Goal: Task Accomplishment & Management: Complete application form

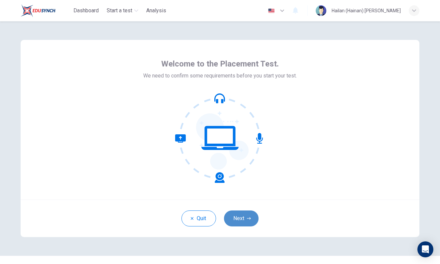
click at [252, 220] on button "Next" at bounding box center [241, 218] width 35 height 16
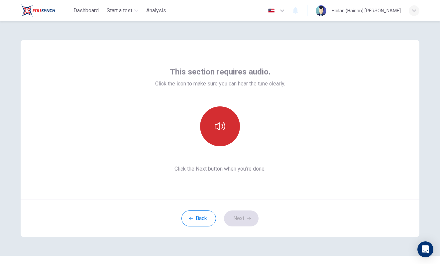
click at [223, 122] on icon "button" at bounding box center [220, 126] width 11 height 11
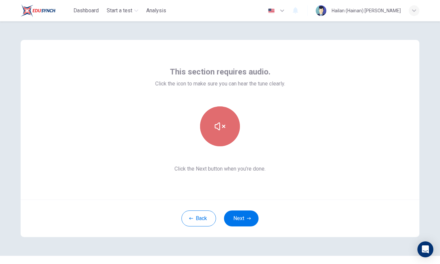
click at [221, 136] on button "button" at bounding box center [220, 126] width 40 height 40
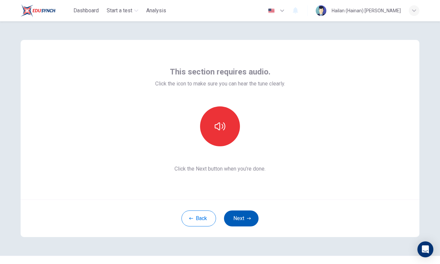
click at [239, 220] on button "Next" at bounding box center [241, 218] width 35 height 16
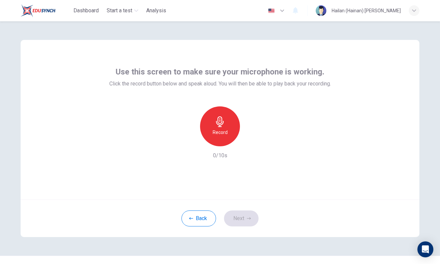
click at [241, 212] on div "Back Next" at bounding box center [220, 218] width 399 height 38
click at [218, 129] on h6 "Record" at bounding box center [220, 132] width 15 height 8
click at [221, 135] on h6 "Record" at bounding box center [220, 132] width 15 height 8
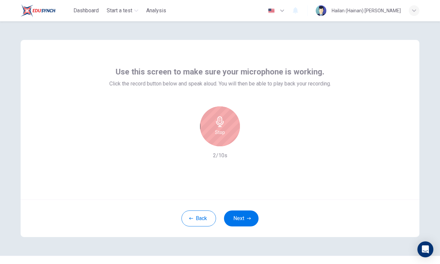
click at [222, 137] on div "Stop" at bounding box center [220, 126] width 40 height 40
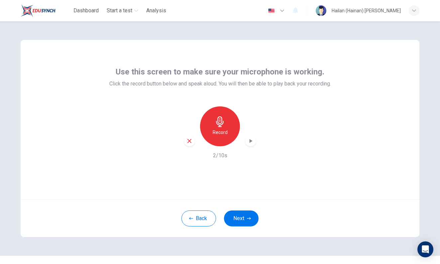
click at [250, 142] on icon "button" at bounding box center [251, 141] width 3 height 4
click at [247, 216] on icon "button" at bounding box center [249, 218] width 4 height 4
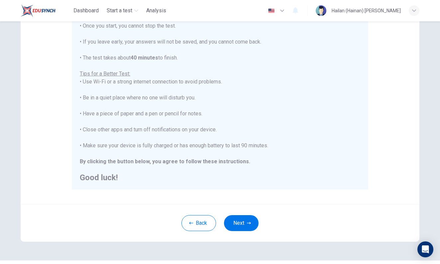
scroll to position [79, 0]
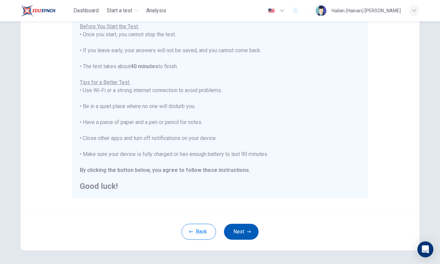
click at [244, 228] on button "Next" at bounding box center [241, 232] width 35 height 16
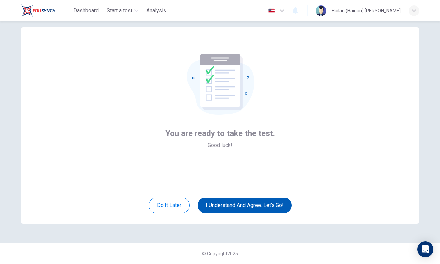
scroll to position [13, 0]
click at [239, 206] on button "I understand and agree. Let’s go!" at bounding box center [245, 205] width 94 height 16
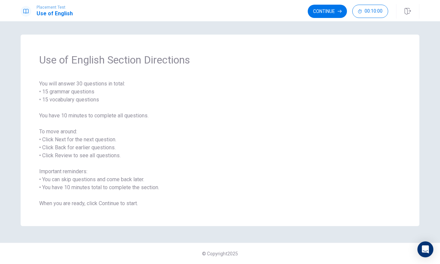
click at [143, 91] on span "You will answer 30 questions in total: • 15 grammar questions • 15 vocabulary q…" at bounding box center [220, 144] width 362 height 128
click at [243, 146] on span "You will answer 30 questions in total: • 15 grammar questions • 15 vocabulary q…" at bounding box center [220, 144] width 362 height 128
click at [330, 10] on button "Continue" at bounding box center [327, 11] width 39 height 13
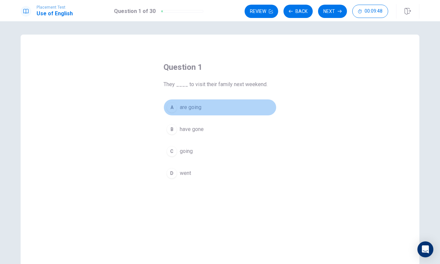
click at [177, 106] on div "A" at bounding box center [172, 107] width 11 height 11
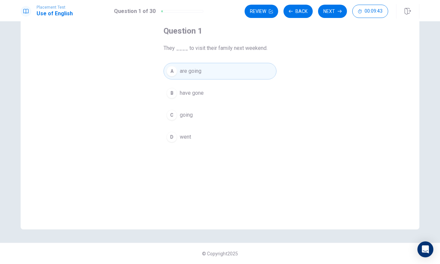
scroll to position [36, 0]
click at [328, 10] on button "Next" at bounding box center [332, 11] width 29 height 13
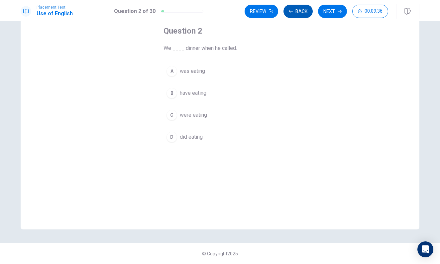
click at [308, 5] on button "Back" at bounding box center [298, 11] width 29 height 13
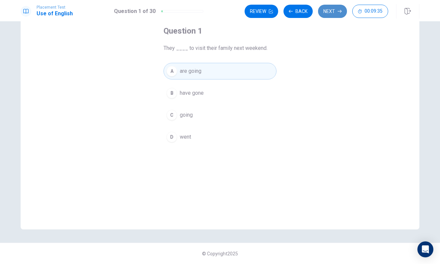
click at [327, 10] on button "Next" at bounding box center [332, 11] width 29 height 13
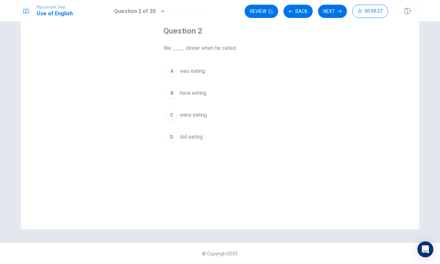
scroll to position [0, 0]
click at [176, 110] on button "C were eating" at bounding box center [220, 115] width 113 height 17
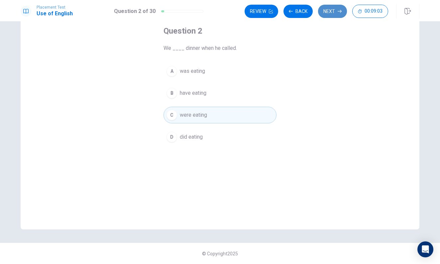
click at [334, 10] on button "Next" at bounding box center [332, 11] width 29 height 13
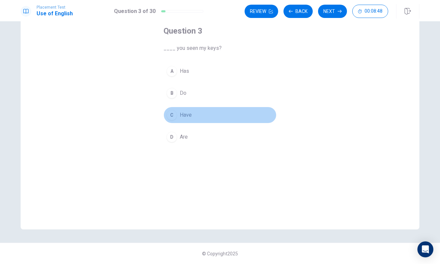
click at [171, 114] on div "C" at bounding box center [172, 115] width 11 height 11
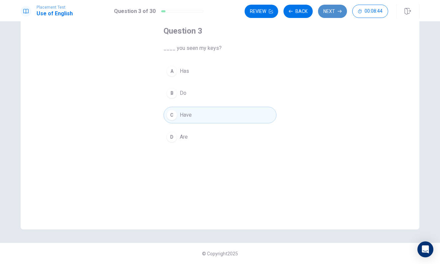
click at [328, 10] on button "Next" at bounding box center [332, 11] width 29 height 13
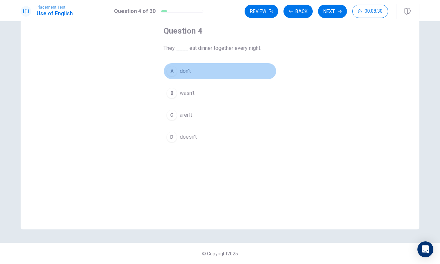
click at [172, 72] on div "A" at bounding box center [172, 71] width 11 height 11
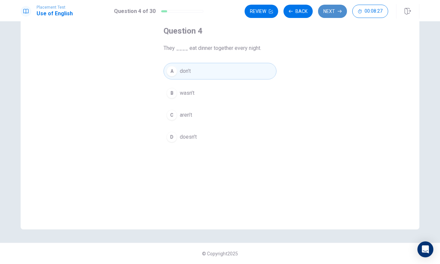
click at [331, 12] on button "Next" at bounding box center [332, 11] width 29 height 13
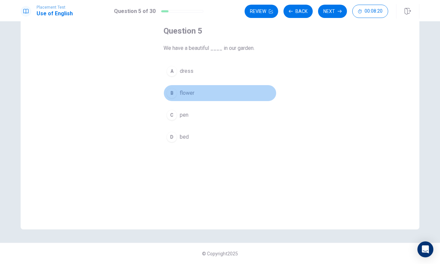
click at [173, 91] on div "B" at bounding box center [172, 93] width 11 height 11
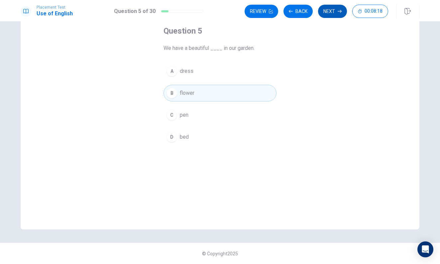
click at [327, 13] on button "Next" at bounding box center [332, 11] width 29 height 13
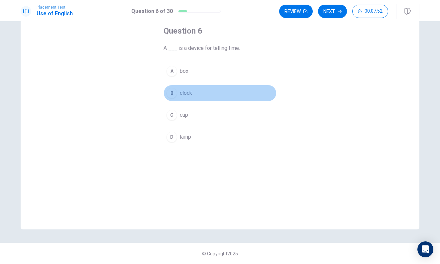
click at [172, 92] on div "B" at bounding box center [172, 93] width 11 height 11
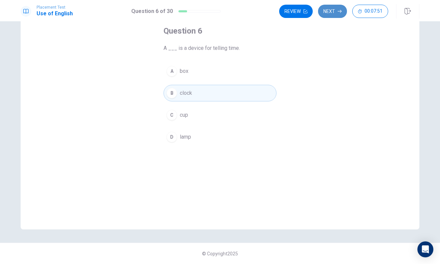
click at [333, 12] on button "Next" at bounding box center [332, 11] width 29 height 13
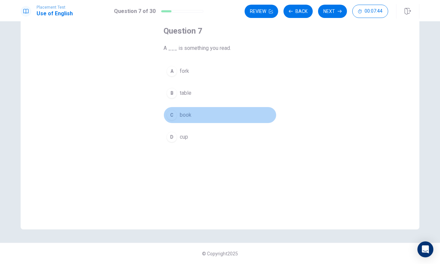
click at [174, 111] on div "C" at bounding box center [172, 115] width 11 height 11
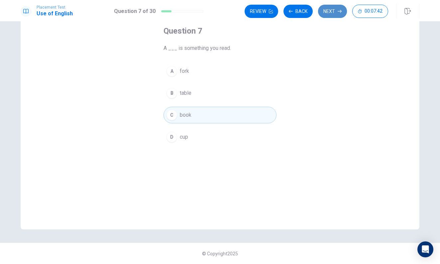
click at [326, 14] on button "Next" at bounding box center [332, 11] width 29 height 13
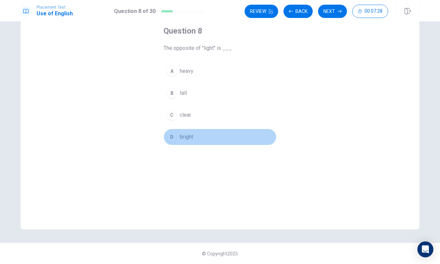
click at [172, 135] on div "D" at bounding box center [172, 137] width 11 height 11
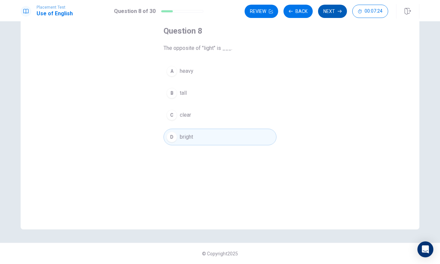
click at [332, 9] on button "Next" at bounding box center [332, 11] width 29 height 13
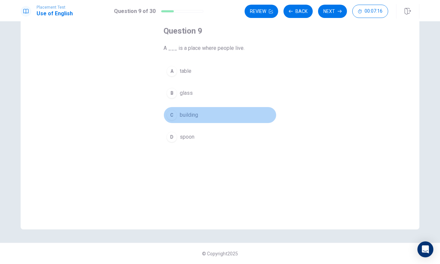
click at [170, 115] on div "C" at bounding box center [172, 115] width 11 height 11
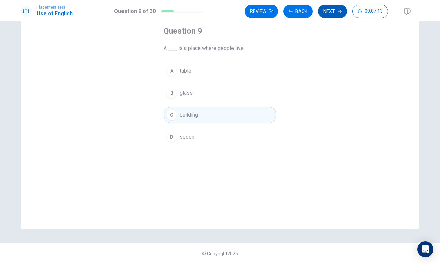
click at [332, 8] on button "Next" at bounding box center [332, 11] width 29 height 13
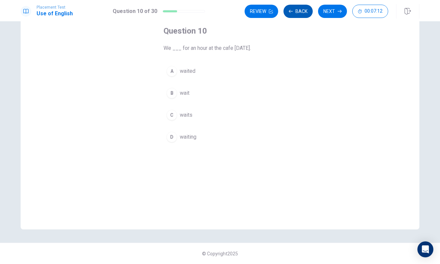
click at [298, 9] on button "Back" at bounding box center [298, 11] width 29 height 13
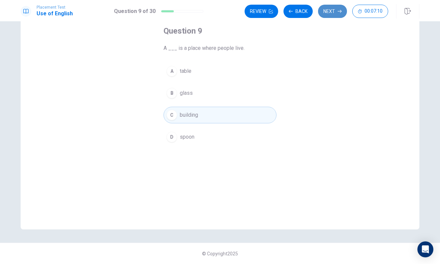
click at [329, 9] on button "Next" at bounding box center [332, 11] width 29 height 13
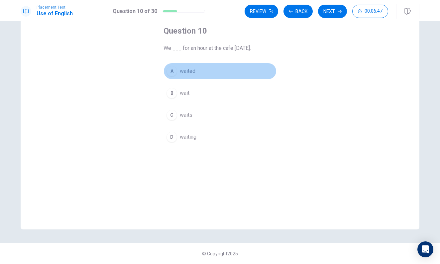
click at [173, 68] on div "A" at bounding box center [172, 71] width 11 height 11
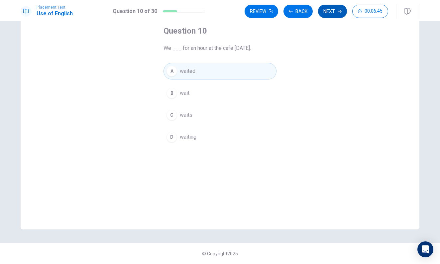
click at [333, 16] on button "Next" at bounding box center [332, 11] width 29 height 13
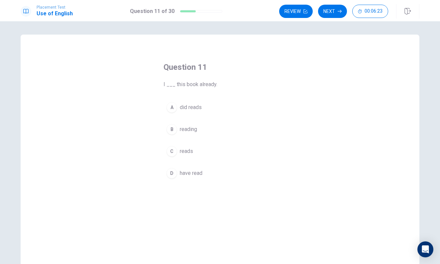
click at [172, 169] on div "D" at bounding box center [172, 173] width 11 height 11
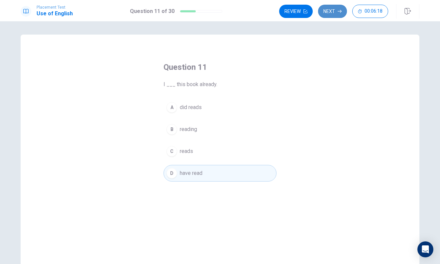
click at [328, 10] on button "Next" at bounding box center [332, 11] width 29 height 13
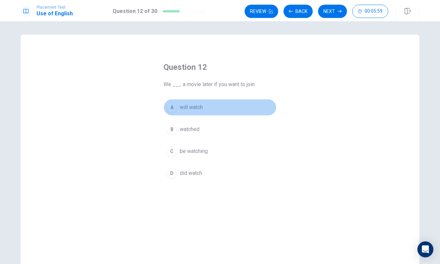
click at [175, 109] on div "A" at bounding box center [172, 107] width 11 height 11
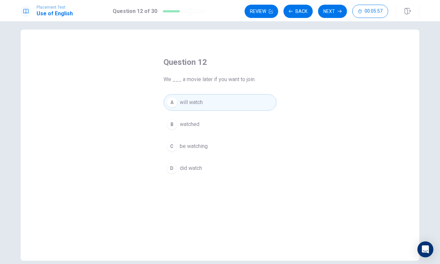
scroll to position [7, 0]
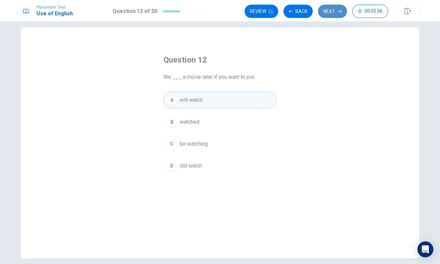
click at [325, 10] on button "Next" at bounding box center [332, 11] width 29 height 13
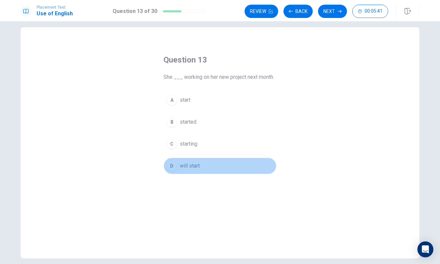
click at [173, 164] on div "D" at bounding box center [172, 166] width 11 height 11
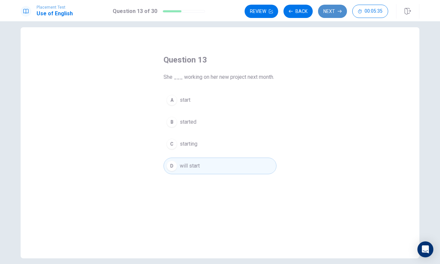
click at [329, 8] on button "Next" at bounding box center [332, 11] width 29 height 13
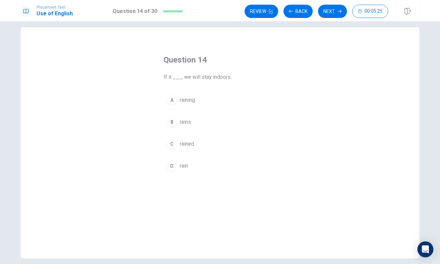
click at [173, 124] on div "B" at bounding box center [172, 122] width 11 height 11
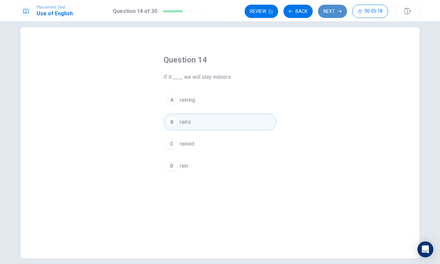
click at [333, 9] on button "Next" at bounding box center [332, 11] width 29 height 13
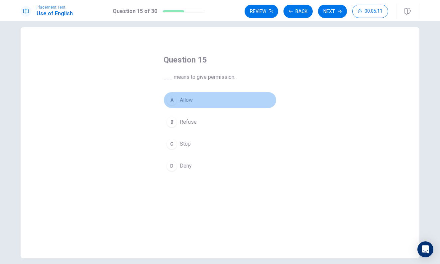
click at [174, 101] on div "A" at bounding box center [172, 100] width 11 height 11
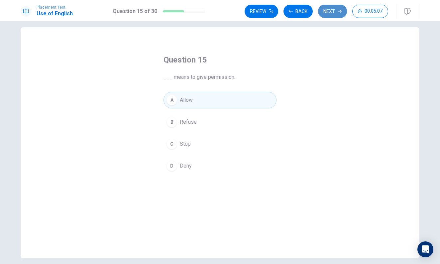
click at [324, 12] on button "Next" at bounding box center [332, 11] width 29 height 13
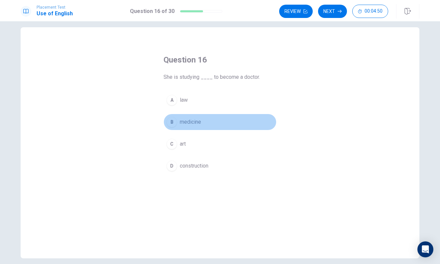
click at [174, 121] on div "B" at bounding box center [172, 122] width 11 height 11
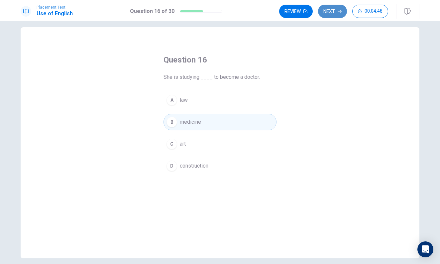
click at [338, 10] on icon "button" at bounding box center [340, 11] width 4 height 4
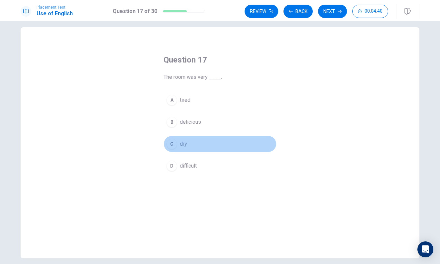
click at [173, 147] on div "C" at bounding box center [172, 144] width 11 height 11
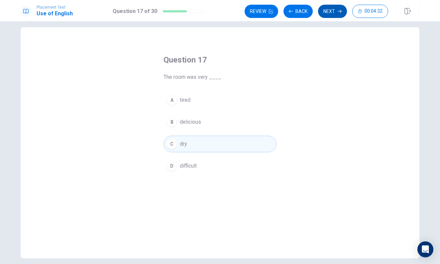
click at [329, 8] on button "Next" at bounding box center [332, 11] width 29 height 13
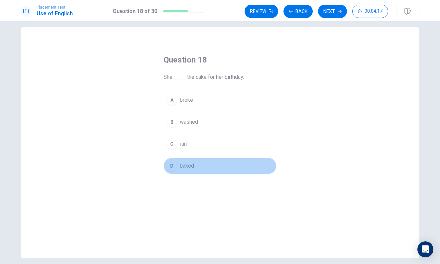
click at [171, 167] on div "D" at bounding box center [172, 166] width 11 height 11
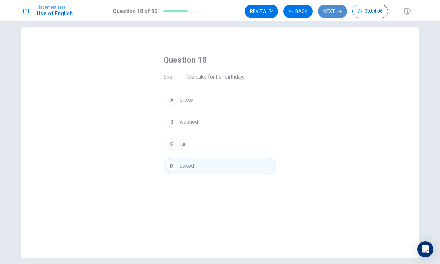
click at [339, 9] on button "Next" at bounding box center [332, 11] width 29 height 13
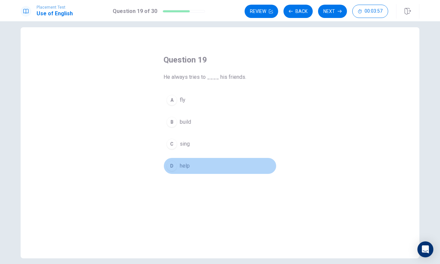
click at [172, 162] on div "D" at bounding box center [172, 166] width 11 height 11
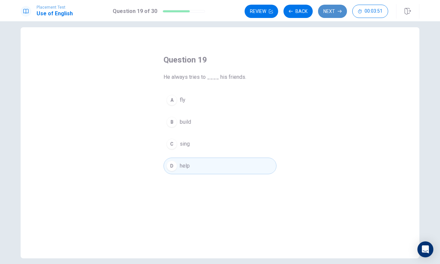
click at [330, 10] on button "Next" at bounding box center [332, 11] width 29 height 13
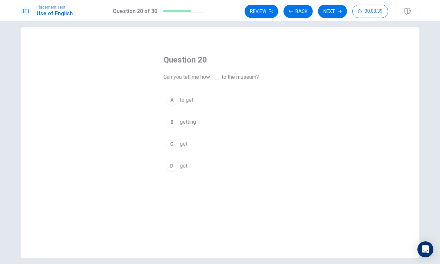
click at [174, 102] on div "A" at bounding box center [172, 100] width 11 height 11
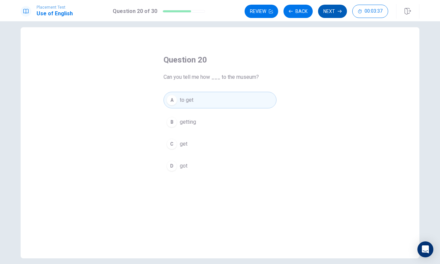
click at [325, 13] on button "Next" at bounding box center [332, 11] width 29 height 13
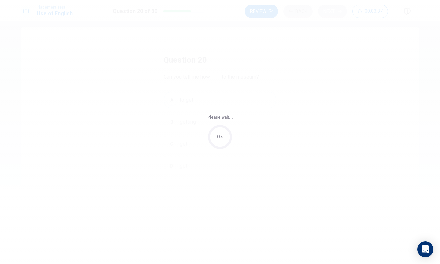
click at [325, 13] on div "Please wait... 0%" at bounding box center [220, 132] width 440 height 264
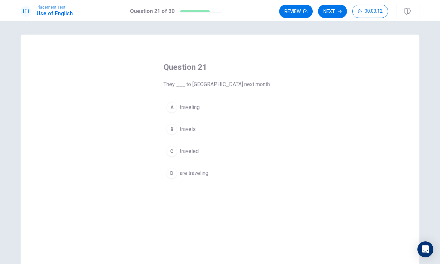
click at [173, 174] on div "D" at bounding box center [172, 173] width 11 height 11
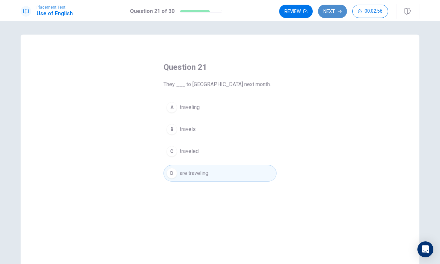
click at [335, 8] on button "Next" at bounding box center [332, 11] width 29 height 13
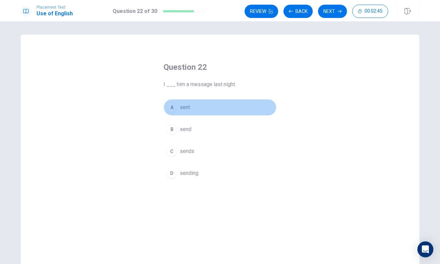
click at [172, 110] on div "A" at bounding box center [172, 107] width 11 height 11
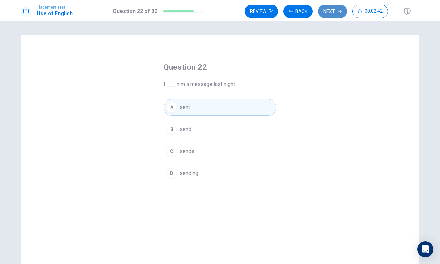
click at [326, 14] on button "Next" at bounding box center [332, 11] width 29 height 13
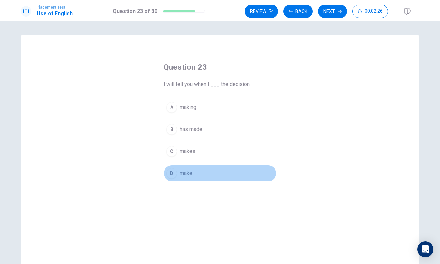
click at [173, 173] on div "D" at bounding box center [172, 173] width 11 height 11
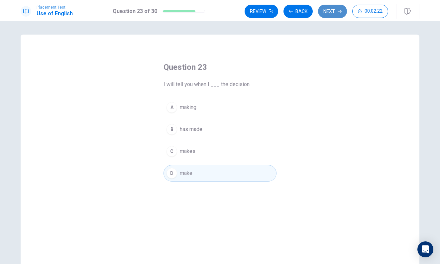
click at [326, 12] on button "Next" at bounding box center [332, 11] width 29 height 13
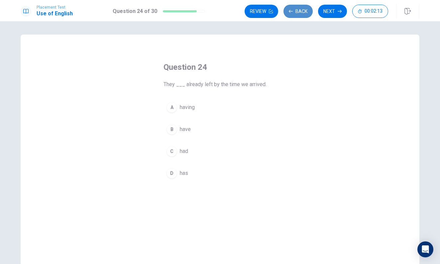
click at [305, 8] on button "Back" at bounding box center [298, 11] width 29 height 13
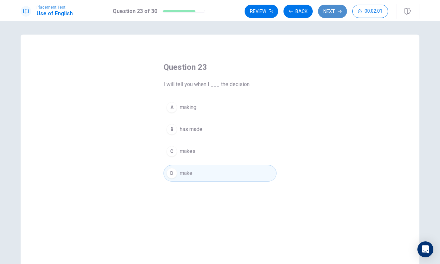
click at [330, 10] on button "Next" at bounding box center [332, 11] width 29 height 13
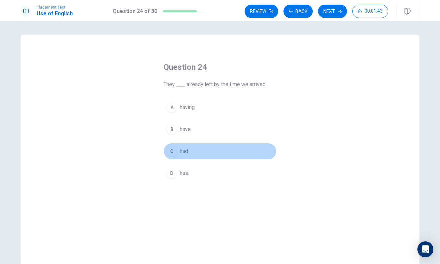
click at [172, 155] on div "C" at bounding box center [172, 151] width 11 height 11
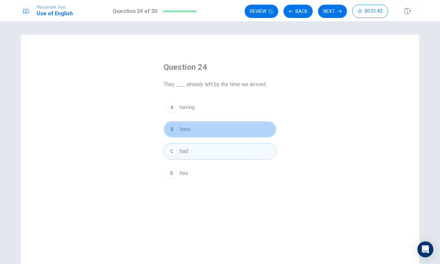
click at [171, 136] on button "B have" at bounding box center [220, 129] width 113 height 17
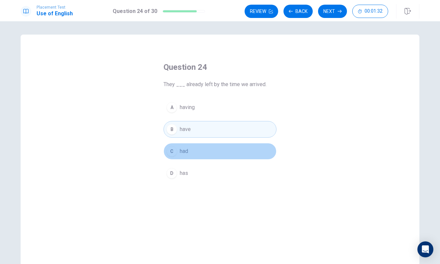
click at [229, 155] on button "C had" at bounding box center [220, 151] width 113 height 17
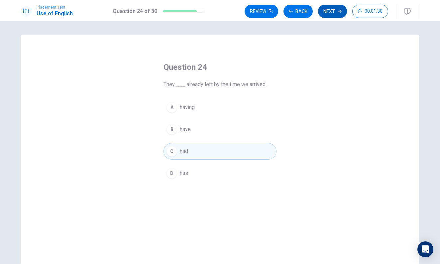
click at [336, 12] on button "Next" at bounding box center [332, 11] width 29 height 13
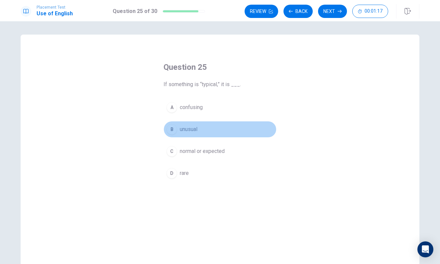
click at [178, 127] on button "B unusual" at bounding box center [220, 129] width 113 height 17
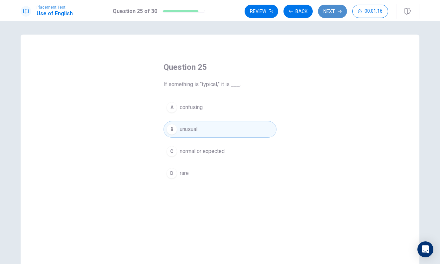
click at [338, 10] on icon "button" at bounding box center [340, 11] width 4 height 4
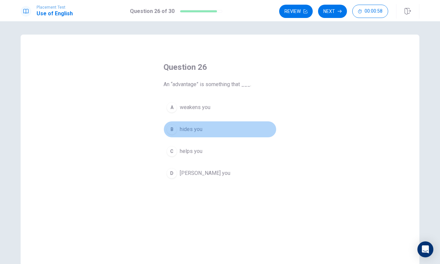
click at [177, 123] on button "B hides you" at bounding box center [220, 129] width 113 height 17
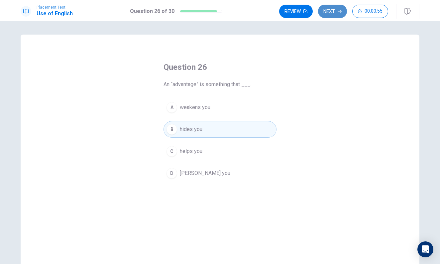
click at [336, 5] on button "Next" at bounding box center [332, 11] width 29 height 13
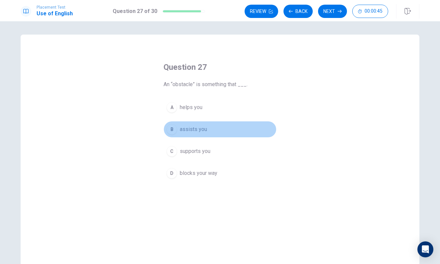
click at [174, 131] on div "B" at bounding box center [172, 129] width 11 height 11
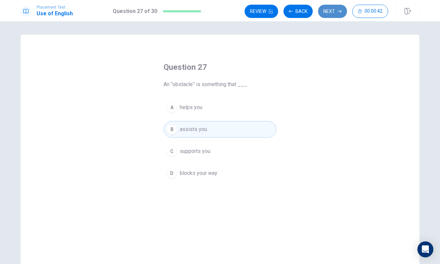
click at [328, 10] on button "Next" at bounding box center [332, 11] width 29 height 13
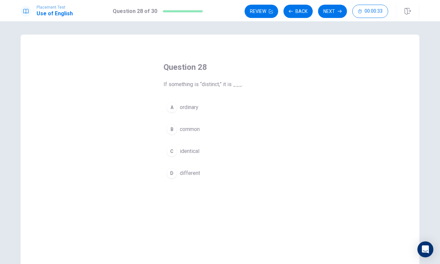
click at [169, 150] on div "C" at bounding box center [172, 151] width 11 height 11
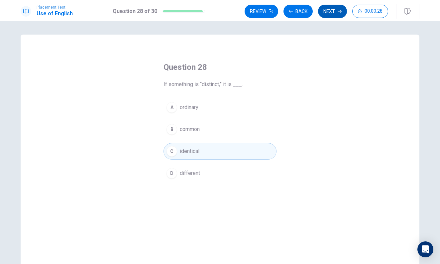
click at [328, 15] on button "Next" at bounding box center [332, 11] width 29 height 13
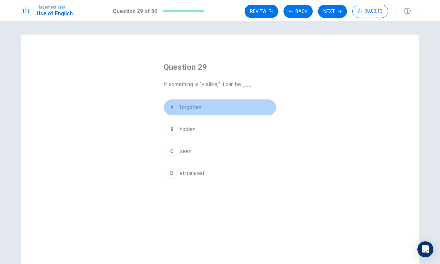
click at [176, 103] on button "A forgotten" at bounding box center [220, 107] width 113 height 17
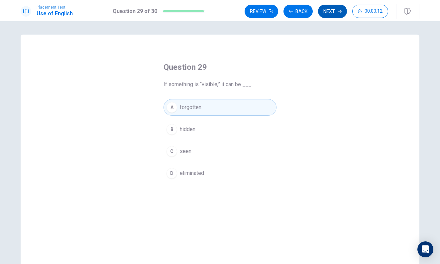
click at [337, 7] on button "Next" at bounding box center [332, 11] width 29 height 13
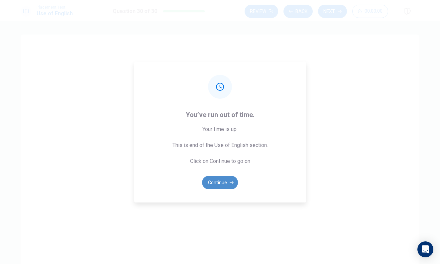
click at [214, 179] on button "Continue" at bounding box center [220, 182] width 36 height 13
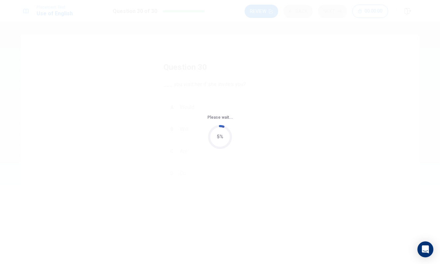
click at [177, 112] on div "Please wait... 5%" at bounding box center [220, 132] width 440 height 264
click at [176, 111] on div "Please wait... 10%" at bounding box center [220, 132] width 440 height 264
click at [173, 110] on div "Please wait... 15%" at bounding box center [220, 132] width 440 height 264
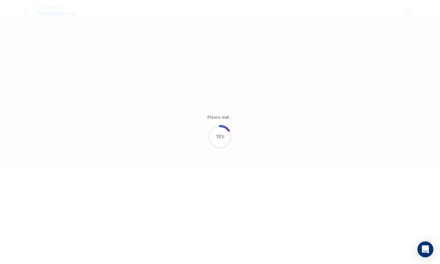
click at [173, 110] on div "Please wait... 15%" at bounding box center [220, 132] width 440 height 264
click at [173, 110] on div "Please wait... 20%" at bounding box center [220, 132] width 440 height 264
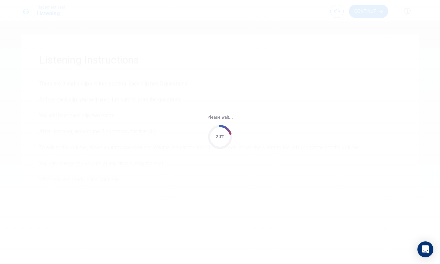
click at [173, 110] on div "Please wait... 20%" at bounding box center [220, 132] width 440 height 264
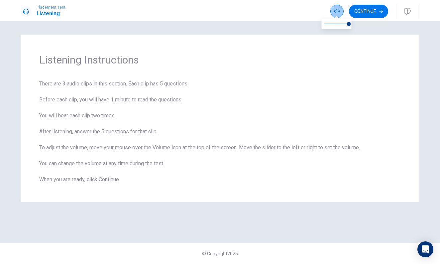
click at [337, 10] on icon "button" at bounding box center [336, 11] width 5 height 5
click at [357, 10] on button "Continue" at bounding box center [368, 11] width 39 height 13
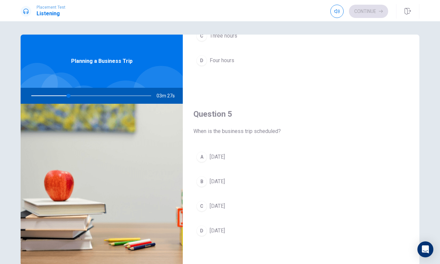
scroll to position [620, 0]
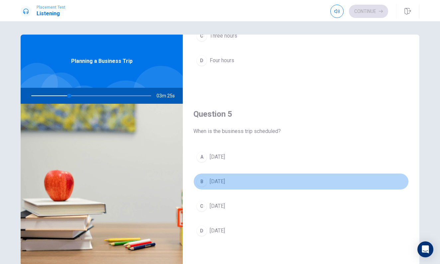
click at [204, 177] on div "B" at bounding box center [201, 181] width 11 height 11
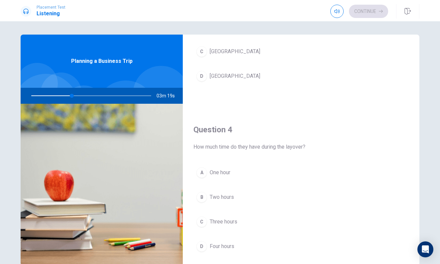
scroll to position [488, 0]
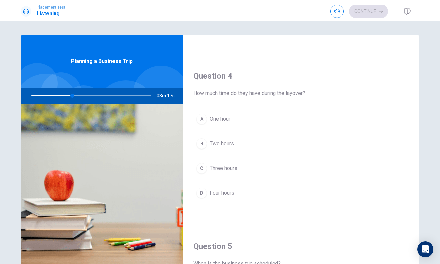
click at [200, 142] on div "B" at bounding box center [201, 143] width 11 height 11
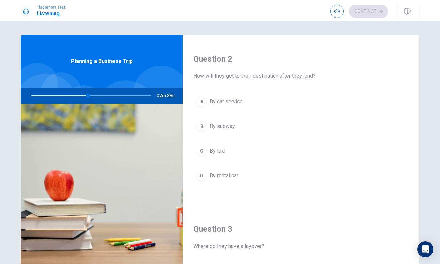
scroll to position [136, 0]
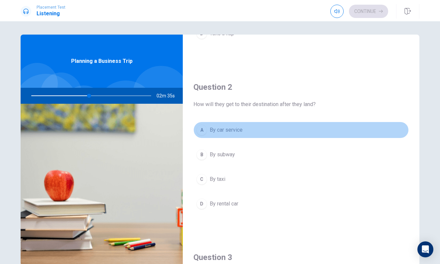
click at [213, 128] on span "By car service" at bounding box center [226, 130] width 33 height 8
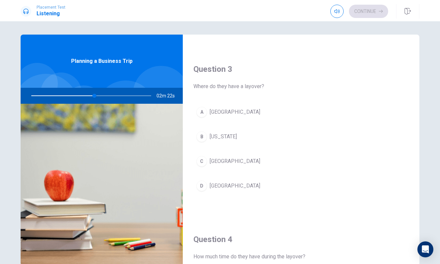
scroll to position [326, 0]
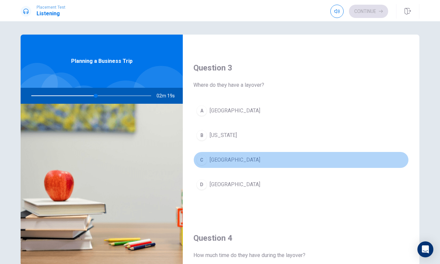
click at [209, 159] on button "C [GEOGRAPHIC_DATA]" at bounding box center [300, 160] width 215 height 17
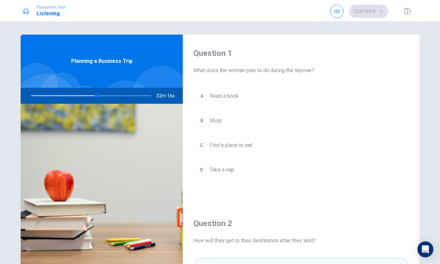
scroll to position [0, 0]
click at [78, 95] on div at bounding box center [89, 96] width 133 height 16
click at [86, 96] on div at bounding box center [89, 96] width 133 height 16
drag, startPoint x: 86, startPoint y: 96, endPoint x: 79, endPoint y: 95, distance: 7.4
click at [79, 95] on div at bounding box center [89, 96] width 133 height 16
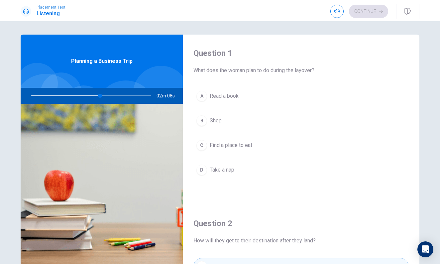
drag, startPoint x: 100, startPoint y: 93, endPoint x: 92, endPoint y: 93, distance: 7.6
click at [93, 93] on div at bounding box center [89, 96] width 133 height 16
click at [204, 139] on button "C Find a place to eat" at bounding box center [300, 145] width 215 height 17
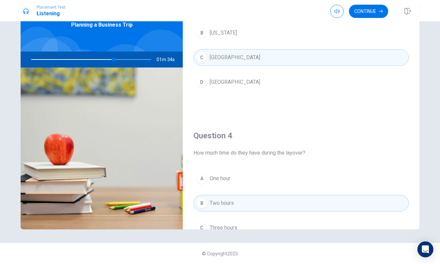
scroll to position [390, 0]
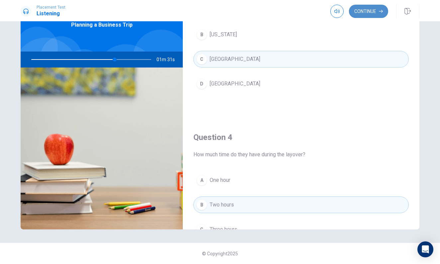
click at [368, 6] on button "Continue" at bounding box center [368, 11] width 39 height 13
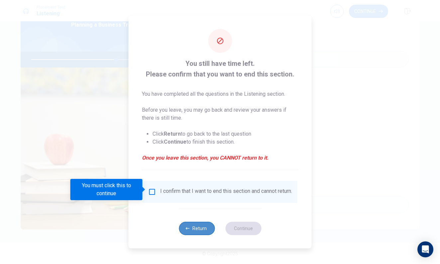
click at [204, 228] on button "Return" at bounding box center [197, 228] width 36 height 13
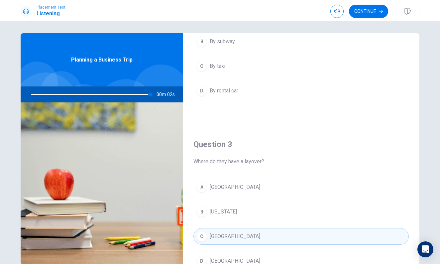
scroll to position [251, 0]
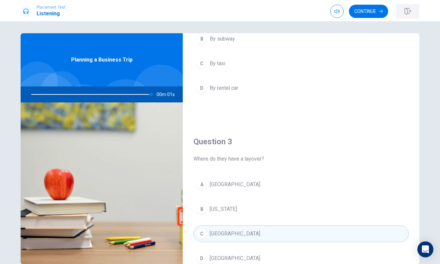
type input "0"
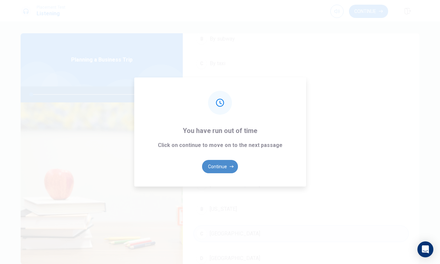
click at [223, 163] on button "Continue" at bounding box center [220, 166] width 36 height 13
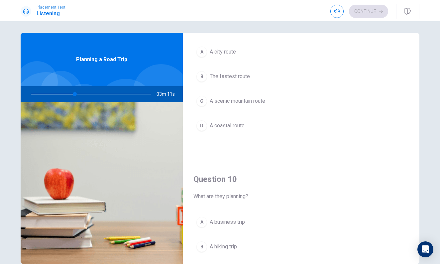
scroll to position [562, 0]
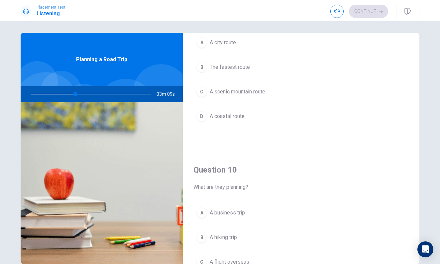
click at [206, 237] on div "B" at bounding box center [201, 237] width 11 height 11
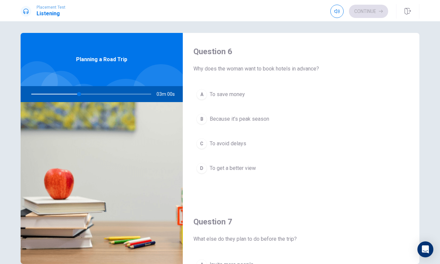
scroll to position [0, 0]
click at [203, 141] on div "C" at bounding box center [201, 143] width 11 height 11
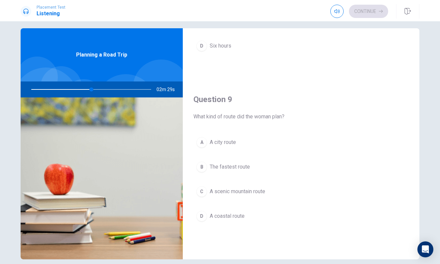
scroll to position [458, 0]
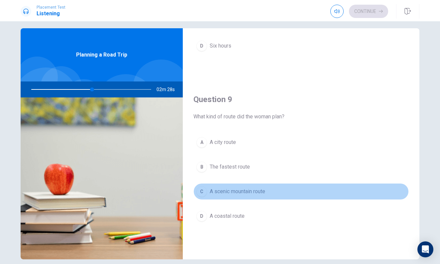
click at [201, 187] on div "C" at bounding box center [201, 191] width 11 height 11
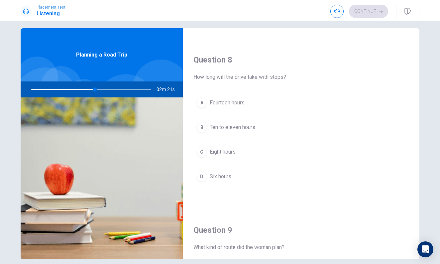
scroll to position [327, 0]
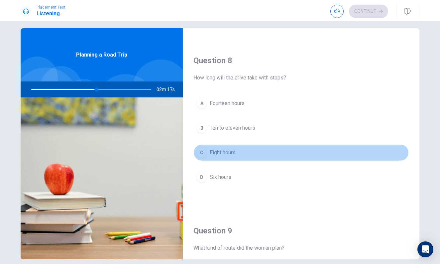
click at [205, 151] on div "C" at bounding box center [201, 152] width 11 height 11
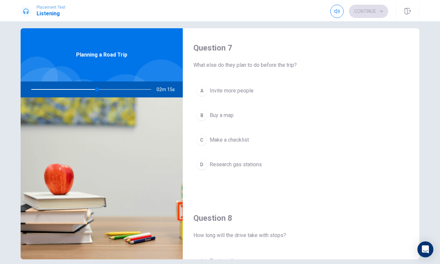
scroll to position [167, 0]
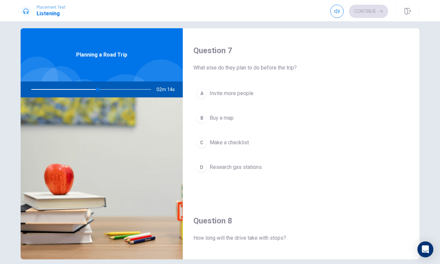
click at [204, 117] on div "B" at bounding box center [201, 118] width 11 height 11
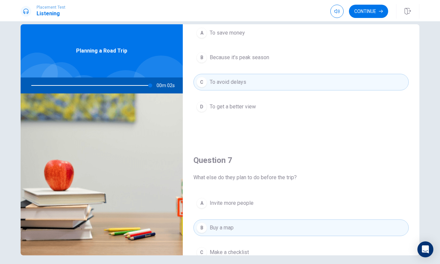
scroll to position [58, 0]
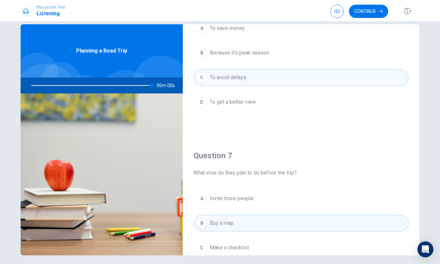
type input "0"
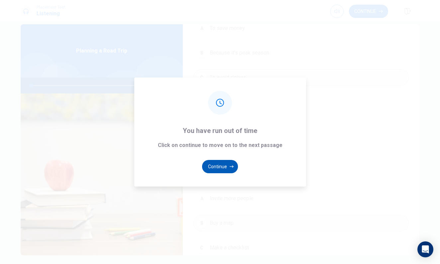
click at [227, 165] on button "Continue" at bounding box center [220, 166] width 36 height 13
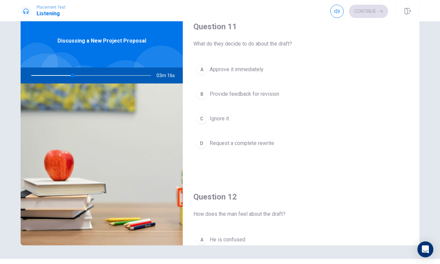
scroll to position [6, 0]
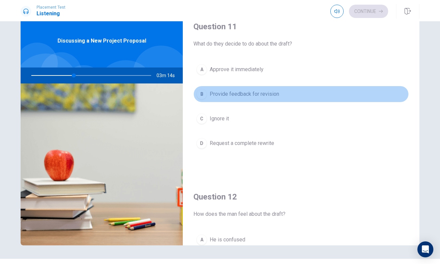
click at [204, 95] on div "B" at bounding box center [201, 94] width 11 height 11
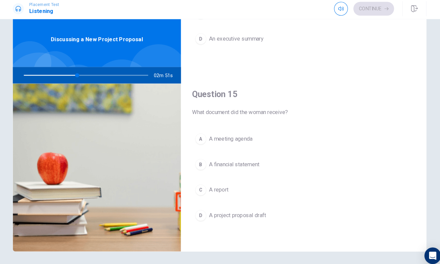
scroll to position [620, 0]
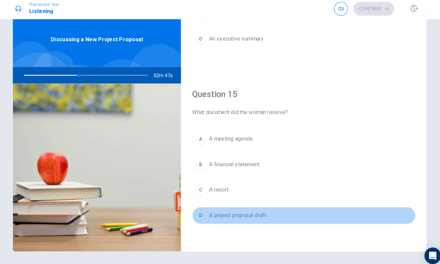
click at [196, 209] on div "D" at bounding box center [201, 210] width 11 height 11
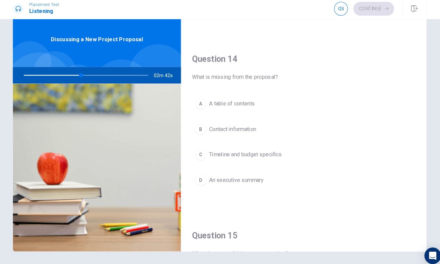
scroll to position [481, 0]
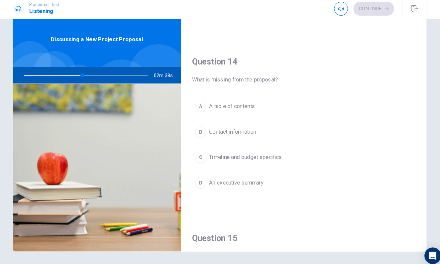
click at [196, 154] on div "C" at bounding box center [201, 154] width 11 height 11
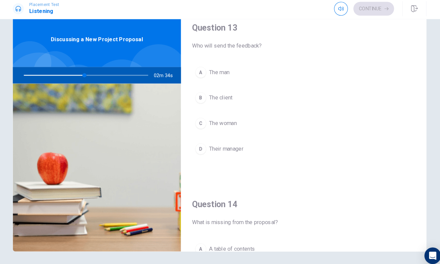
scroll to position [324, 0]
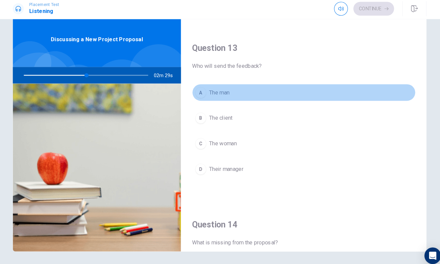
click at [194, 94] on button "A The man" at bounding box center [300, 92] width 215 height 17
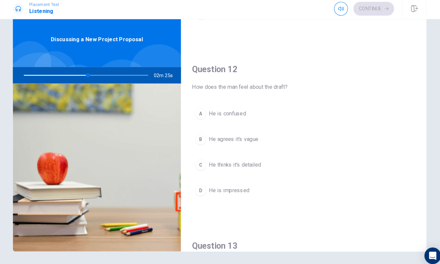
scroll to position [134, 0]
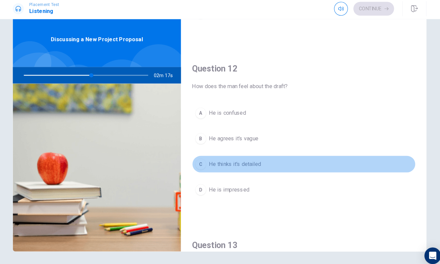
click at [196, 157] on div "C" at bounding box center [201, 161] width 11 height 11
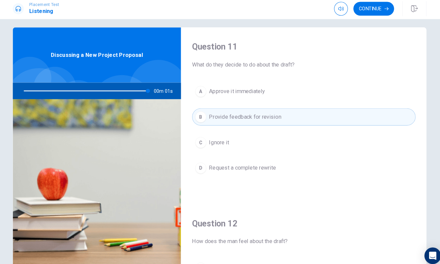
scroll to position [0, 0]
type input "0"
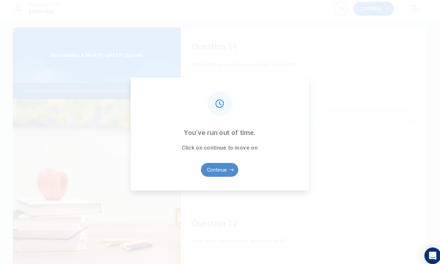
click at [218, 160] on button "Continue" at bounding box center [220, 166] width 36 height 13
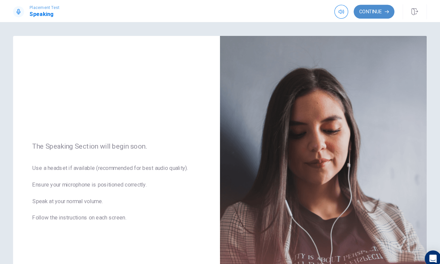
click at [349, 12] on button "Continue" at bounding box center [368, 11] width 39 height 13
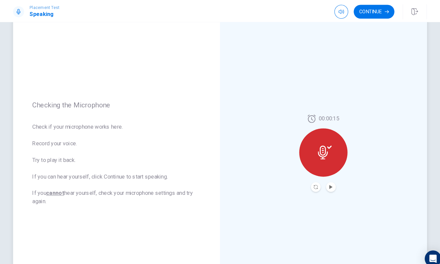
scroll to position [37, 0]
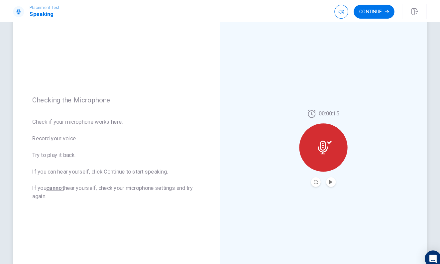
click at [325, 130] on div at bounding box center [320, 142] width 47 height 47
click at [314, 146] on icon at bounding box center [319, 142] width 10 height 13
click at [325, 176] on icon "Play Audio" at bounding box center [326, 176] width 3 height 4
click at [325, 176] on icon "Pause Audio" at bounding box center [327, 176] width 4 height 4
click at [308, 177] on button "Record Again" at bounding box center [312, 175] width 9 height 9
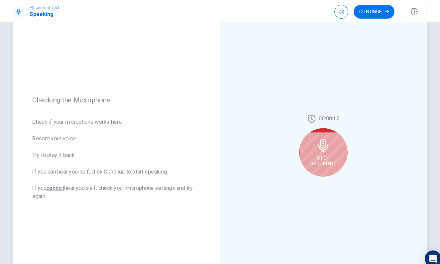
click at [315, 144] on icon at bounding box center [320, 140] width 10 height 13
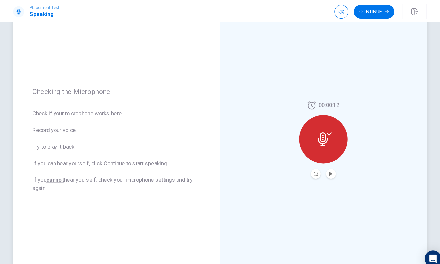
scroll to position [46, 0]
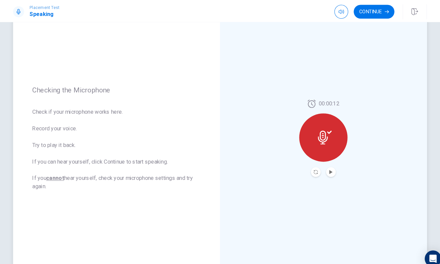
click at [60, 23] on div "Checking the Microphone Check if your microphone works here. Record your voice.…" at bounding box center [120, 133] width 199 height 290
click at [64, 1] on div "Placement Test Speaking Continue" at bounding box center [220, 10] width 440 height 21
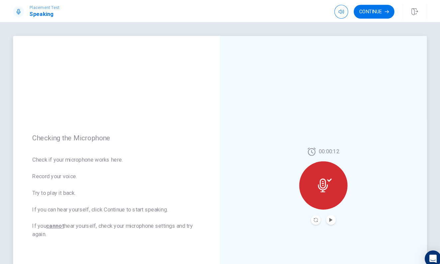
scroll to position [0, 0]
click at [85, 30] on div "Checking the Microphone Check if your microphone works here. Record your voice.…" at bounding box center [220, 142] width 440 height 243
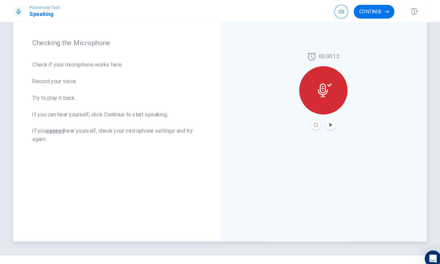
scroll to position [91, 0]
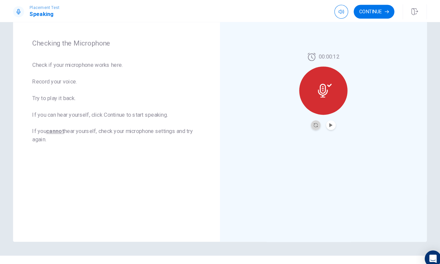
click at [308, 122] on button "Record Again" at bounding box center [312, 120] width 9 height 9
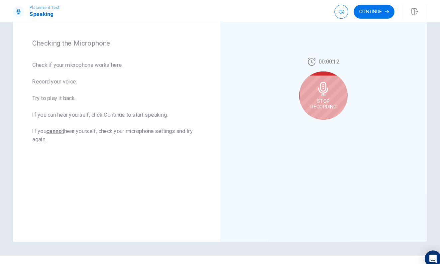
click at [297, 100] on div "Stop Recording" at bounding box center [320, 92] width 47 height 47
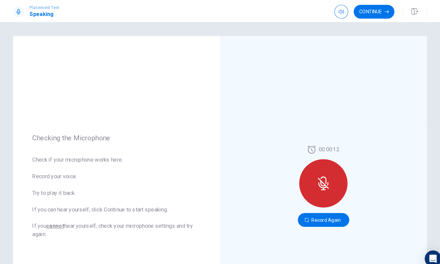
scroll to position [0, 0]
click at [302, 209] on button "Record Again" at bounding box center [320, 211] width 50 height 13
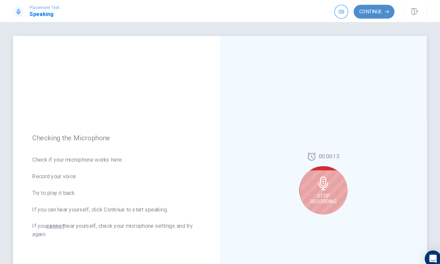
click at [349, 16] on button "Continue" at bounding box center [368, 11] width 39 height 13
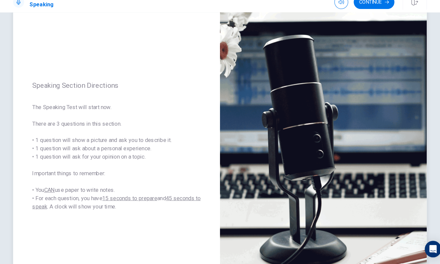
scroll to position [24, 0]
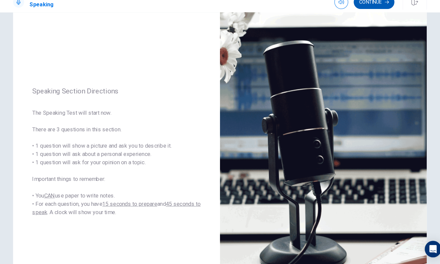
click at [356, 5] on button "Continue" at bounding box center [368, 11] width 39 height 13
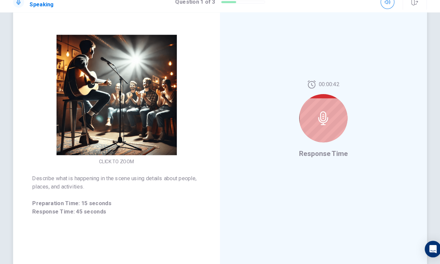
scroll to position [56, 0]
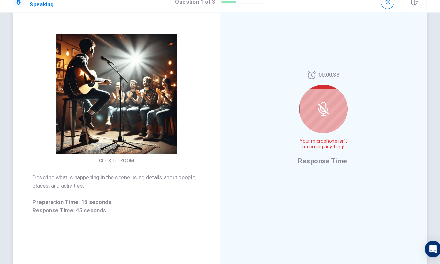
click at [310, 118] on div at bounding box center [320, 114] width 47 height 47
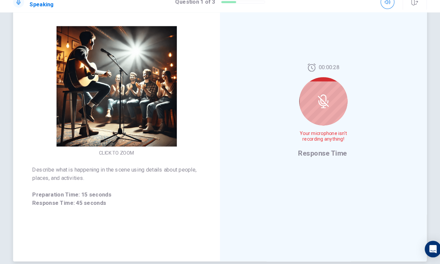
scroll to position [63, 0]
click at [309, 111] on div at bounding box center [320, 106] width 47 height 47
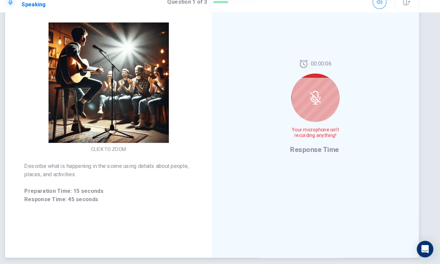
scroll to position [69, 0]
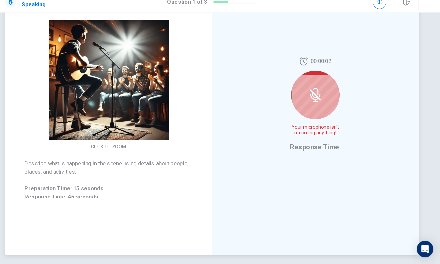
click at [313, 94] on icon at bounding box center [319, 100] width 13 height 13
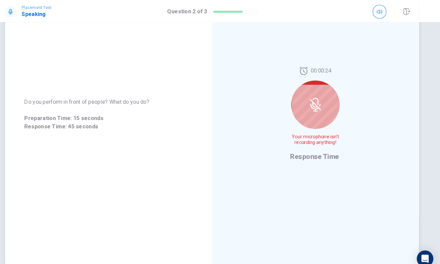
click at [300, 114] on div at bounding box center [320, 100] width 47 height 47
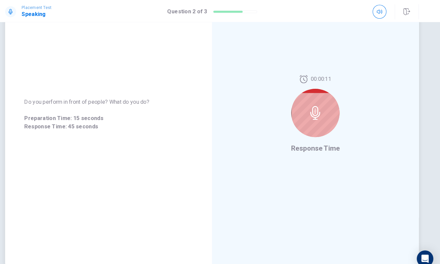
click at [315, 109] on icon at bounding box center [320, 108] width 10 height 13
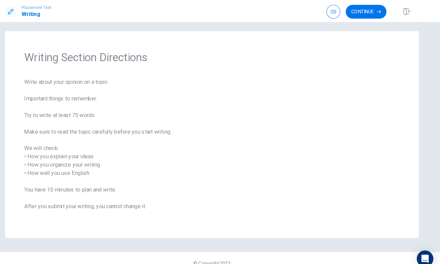
scroll to position [5, 0]
click at [362, 8] on button "Continue" at bounding box center [368, 11] width 39 height 13
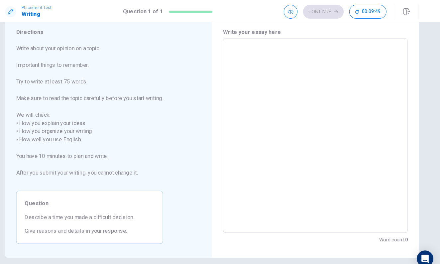
scroll to position [22, 0]
click at [246, 58] on textarea at bounding box center [319, 130] width 169 height 177
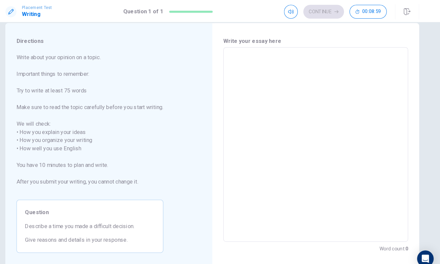
scroll to position [12, 0]
type textarea "x"
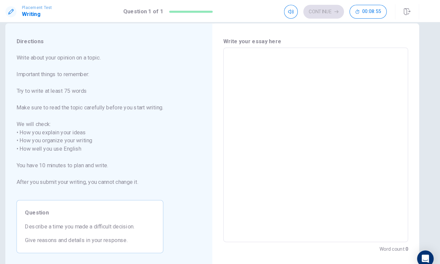
type textarea "x"
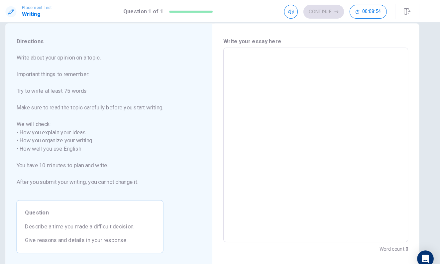
type textarea "x"
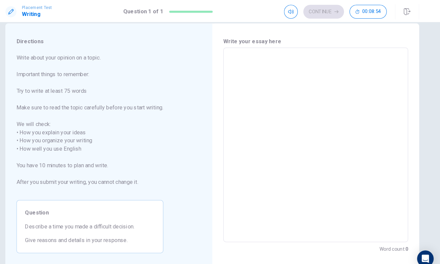
type textarea "x"
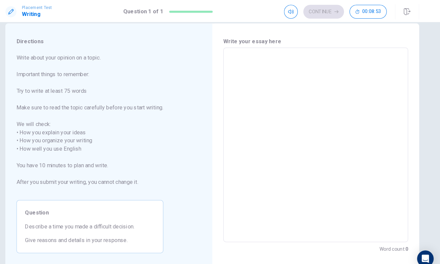
type textarea "x"
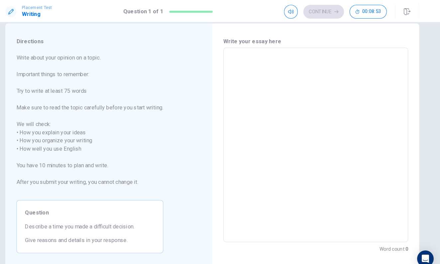
type textarea "x"
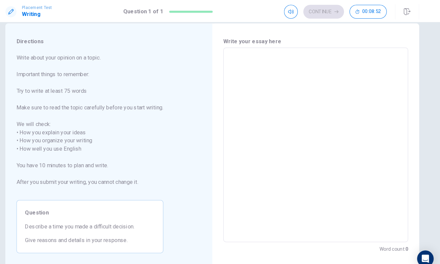
type textarea "x"
type textarea "t"
type textarea "x"
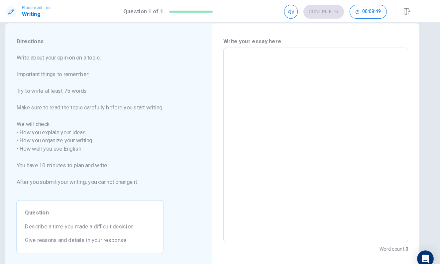
type textarea "t"
type textarea "x"
type textarea "T"
type textarea "x"
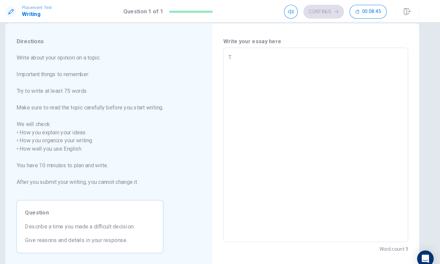
type textarea "Th"
type textarea "x"
type textarea "The"
type textarea "x"
type textarea "The"
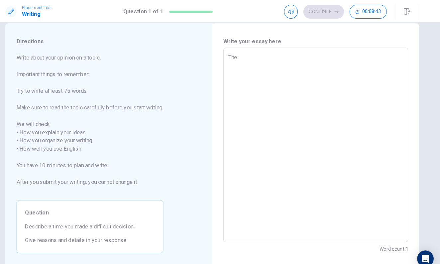
type textarea "x"
type textarea "The t"
type textarea "x"
type textarea "The te"
type textarea "x"
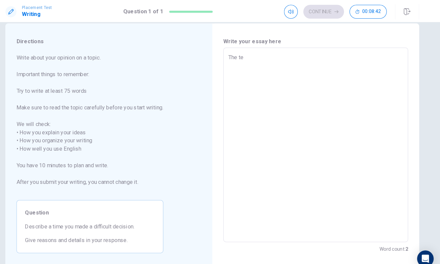
type textarea "The tes"
type textarea "x"
type textarea "The test"
type textarea "x"
type textarea "The tes"
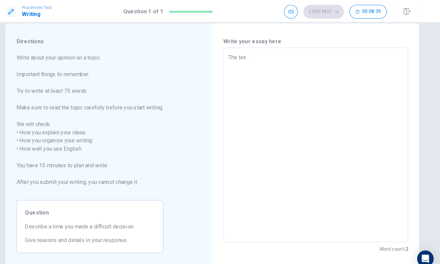
type textarea "x"
type textarea "The te"
type textarea "x"
type textarea "The t"
type textarea "x"
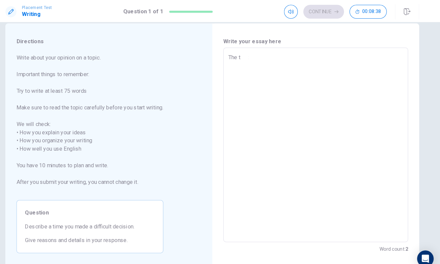
type textarea "The"
type textarea "x"
type textarea "The T"
type textarea "x"
type textarea "The Te"
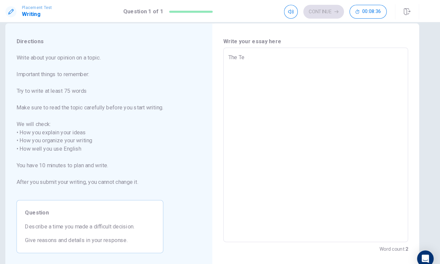
type textarea "x"
type textarea "The Tes"
type textarea "x"
type textarea "The Test"
type textarea "x"
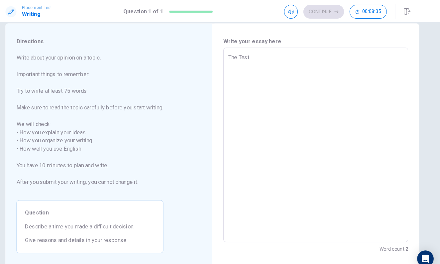
type textarea "The Test"
type textarea "x"
type textarea "The Test m"
type textarea "x"
type textarea "The Test"
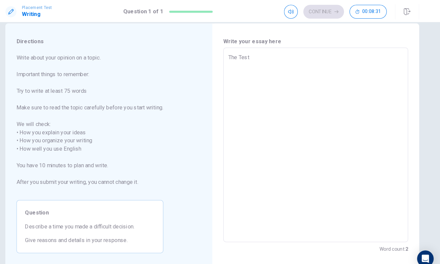
type textarea "x"
type textarea "The Test M"
type textarea "x"
type textarea "The Test Ma"
type textarea "x"
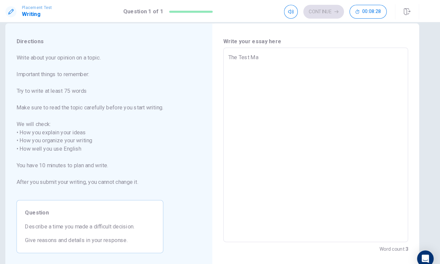
type textarea "The Test Mad"
type textarea "x"
type textarea "The Test Made"
type textarea "x"
type textarea "The Test Mad"
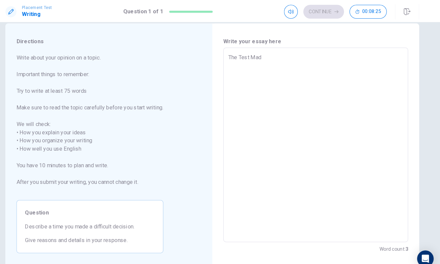
type textarea "x"
type textarea "The Test Ma"
type textarea "x"
type textarea "The Test M"
type textarea "x"
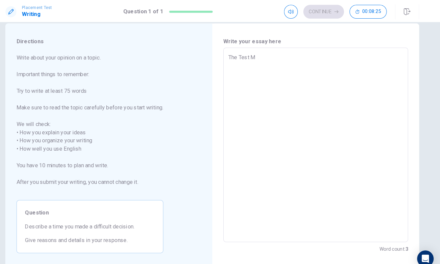
type textarea "The Test"
type textarea "x"
type textarea "The Test"
click at [262, 53] on textarea "The Test" at bounding box center [319, 140] width 169 height 177
type textarea "x"
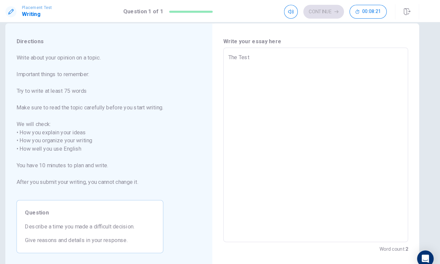
type textarea "The Test"
type textarea "x"
type textarea "The Test"
type textarea "x"
type textarea "The Test"
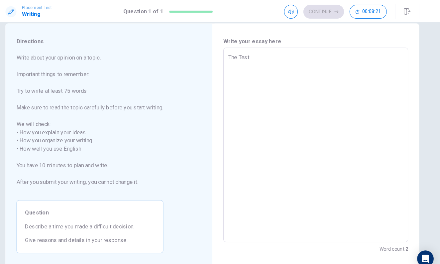
type textarea "x"
type textarea "The Test"
type textarea "x"
type textarea "The Test"
type textarea "x"
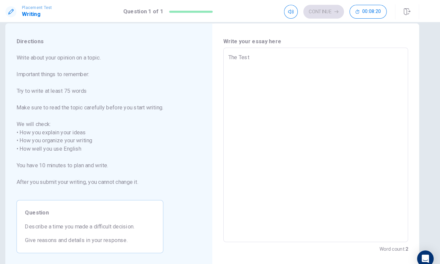
type textarea "The Test"
type textarea "x"
type textarea "The Test"
type textarea "x"
type textarea "The Test"
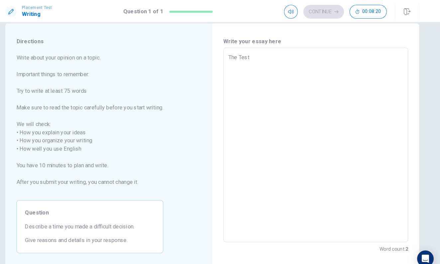
type textarea "x"
type textarea "The Test"
type textarea "x"
type textarea "The Test"
type textarea "x"
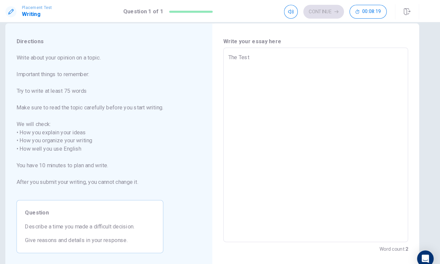
type textarea "The Test"
type textarea "x"
type textarea "The Test"
type textarea "x"
type textarea "The Test"
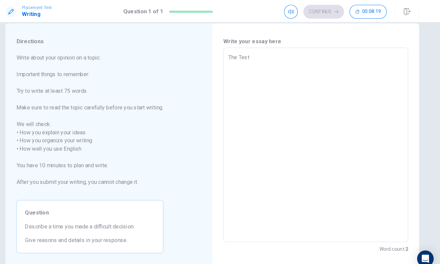
type textarea "x"
type textarea "The Test"
type textarea "x"
type textarea "The Test"
type textarea "x"
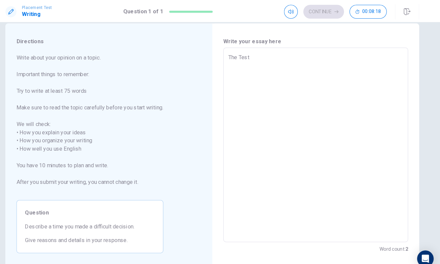
type textarea "The Test"
type textarea "x"
type textarea "The Test"
type textarea "x"
type textarea "The Test"
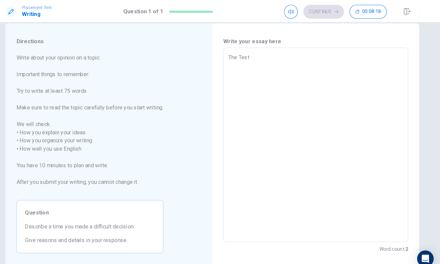
type textarea "x"
type textarea "The Test"
type textarea "x"
type textarea "The Test"
type textarea "x"
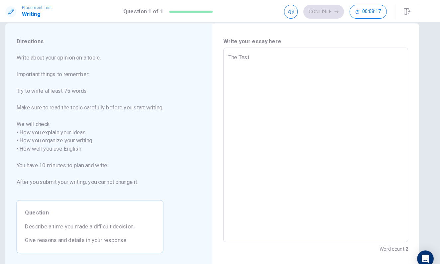
type textarea "The Test"
type textarea "x"
type textarea "The Test"
type textarea "x"
type textarea "The Test"
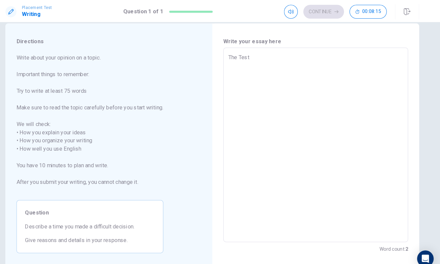
click at [321, 51] on div "The Test x ​" at bounding box center [320, 139] width 178 height 187
type textarea "x"
click at [309, 56] on textarea "The Test" at bounding box center [319, 140] width 169 height 177
type textarea "The Tes"
type textarea "x"
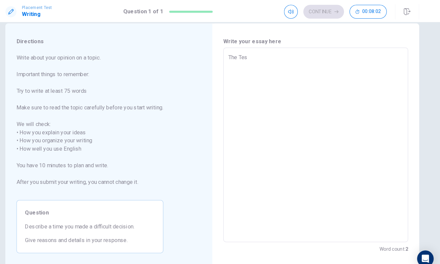
type textarea "The Tes"
click at [313, 51] on div "The Tes x ​" at bounding box center [320, 139] width 178 height 187
click at [312, 54] on textarea "The Tes" at bounding box center [319, 140] width 169 height 177
type textarea "x"
type textarea "The Test"
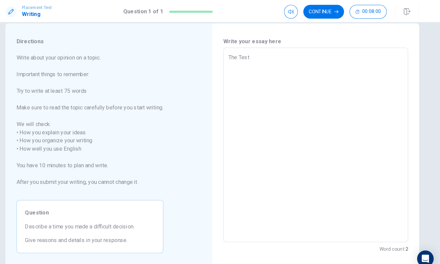
type textarea "x"
type textarea "The Test"
type textarea "x"
type textarea "The Test"
type textarea "x"
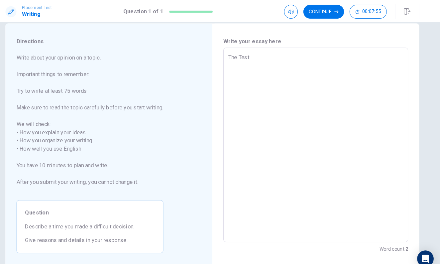
type textarea "The Test"
type textarea "x"
type textarea "The Test"
type textarea "x"
type textarea "The Test"
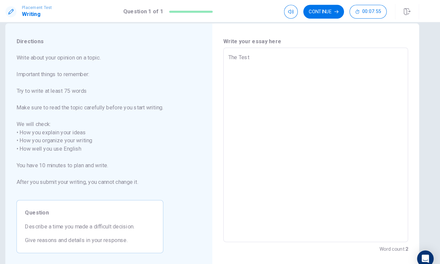
type textarea "x"
type textarea "The Test"
type textarea "x"
type textarea "The Test"
type textarea "x"
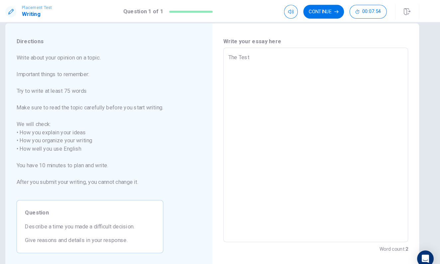
type textarea "The Test"
type textarea "x"
type textarea "The Test"
type textarea "x"
type textarea "The Test"
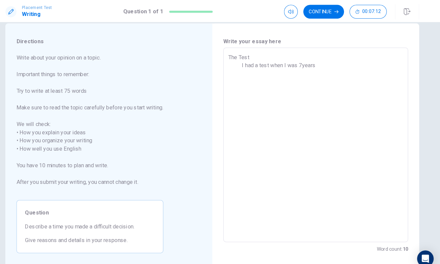
click at [291, 63] on textarea "The Test I had a test when I was 7years" at bounding box center [319, 140] width 169 height 177
click at [314, 62] on textarea "The Test I had a test when I was 7 years" at bounding box center [319, 140] width 169 height 177
click at [316, 61] on textarea "The Test I had a test when I was [DEMOGRAPHIC_DATA].It too difficut to me,becau…" at bounding box center [319, 140] width 169 height 177
click at [318, 62] on textarea "The Test I had a test when I was [DEMOGRAPHIC_DATA].It too difficut to me,becau…" at bounding box center [319, 140] width 169 height 177
click at [315, 62] on textarea "The Test I had a test when I was [DEMOGRAPHIC_DATA].It too difficut to me,becau…" at bounding box center [319, 140] width 169 height 177
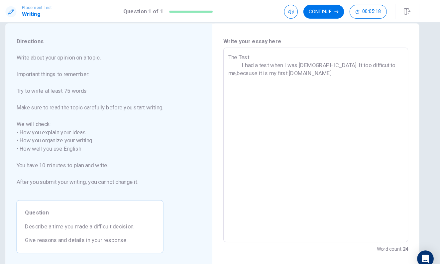
click at [260, 71] on textarea "The Test I had a test when I was [DEMOGRAPHIC_DATA]. It too difficut to me,beca…" at bounding box center [319, 140] width 169 height 177
click at [270, 71] on textarea "The Test I had a test when I was [DEMOGRAPHIC_DATA]. It too difficut to me,beca…" at bounding box center [319, 140] width 169 height 177
click at [260, 69] on textarea "The Test I had a test when I was [DEMOGRAPHIC_DATA]. It too difficut to me,beca…" at bounding box center [319, 140] width 169 height 177
click at [320, 78] on textarea "The Test I had a test when I was [DEMOGRAPHIC_DATA]. It too difficut to me,beca…" at bounding box center [319, 140] width 169 height 177
click at [241, 88] on textarea "The Test I had a test when I was [DEMOGRAPHIC_DATA]. It too difficut to me,beca…" at bounding box center [319, 140] width 169 height 177
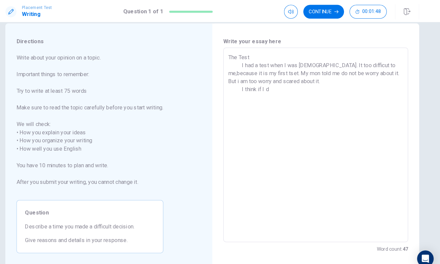
click at [383, 70] on textarea "The Test I had a test when I was [DEMOGRAPHIC_DATA]. It too difficut to me,beca…" at bounding box center [319, 140] width 169 height 177
click at [377, 70] on textarea "The Test I had a test when I was [DEMOGRAPHIC_DATA]. It too difficut to me,beca…" at bounding box center [319, 140] width 169 height 177
click at [275, 85] on textarea "The Test I had a test when I was [DEMOGRAPHIC_DATA]. It too difficut to me,beca…" at bounding box center [319, 140] width 169 height 177
click at [316, 84] on textarea "The Test I had a test when I was [DEMOGRAPHIC_DATA]. It too difficut to me,beca…" at bounding box center [319, 140] width 169 height 177
click at [343, 86] on textarea "The Test I had a test when I was [DEMOGRAPHIC_DATA]. It too difficut to me,beca…" at bounding box center [319, 140] width 169 height 177
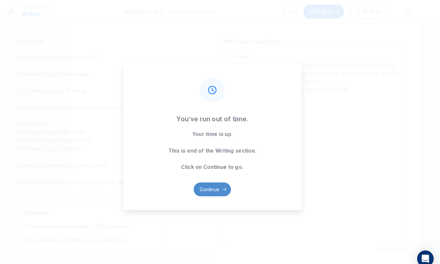
click at [209, 177] on button "Continue" at bounding box center [220, 182] width 36 height 13
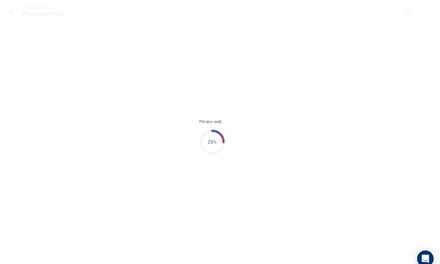
scroll to position [0, 0]
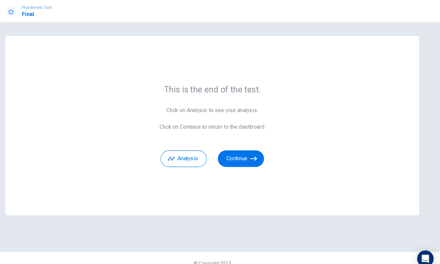
click at [235, 144] on div "Analysis Continue" at bounding box center [220, 149] width 102 height 24
click at [230, 153] on button "Continue" at bounding box center [247, 153] width 45 height 16
